Goal: Navigation & Orientation: Find specific page/section

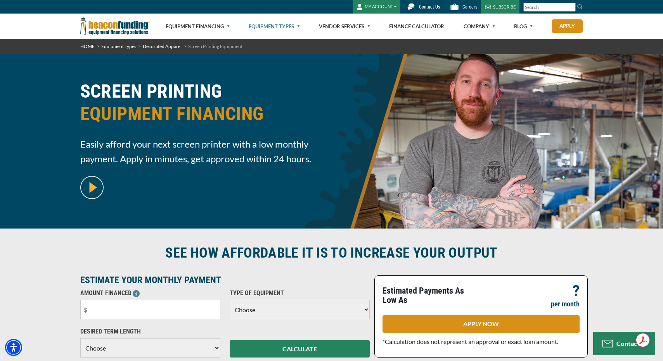
click at [385, 8] on button "MY ACCOUNT" at bounding box center [376, 7] width 48 height 14
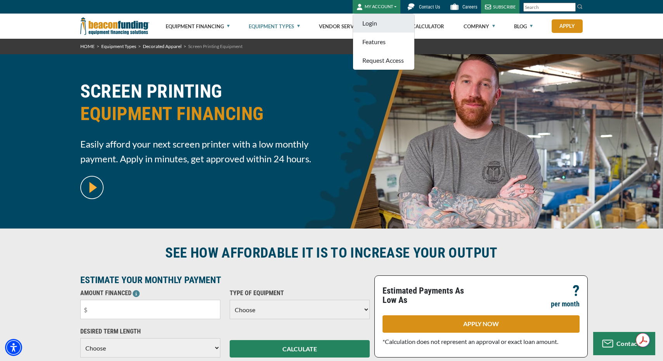
click at [377, 25] on link "Login" at bounding box center [383, 23] width 61 height 19
